Goal: Navigation & Orientation: Find specific page/section

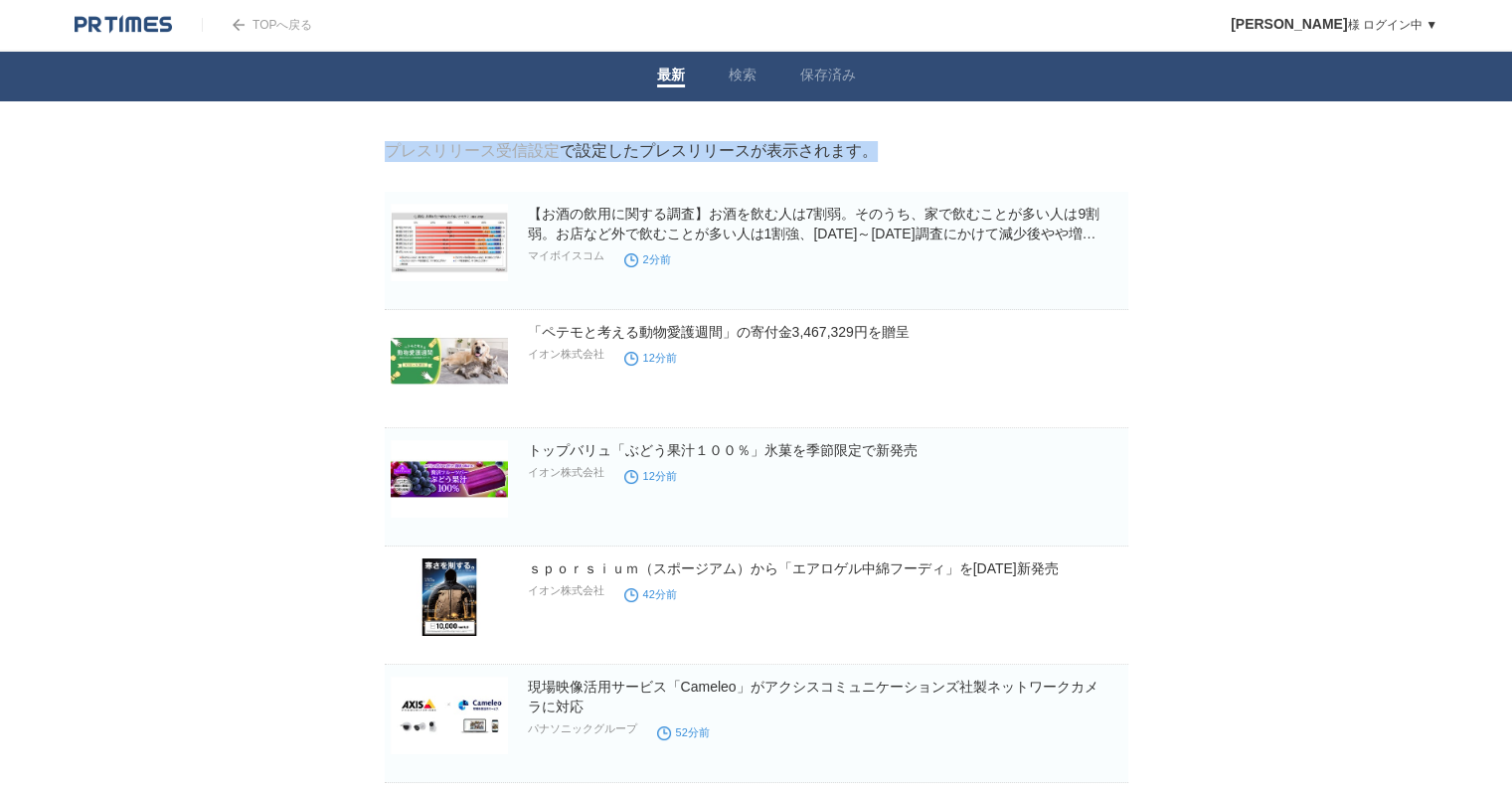
drag, startPoint x: 217, startPoint y: 158, endPoint x: 210, endPoint y: 309, distance: 151.2
